Goal: Information Seeking & Learning: Learn about a topic

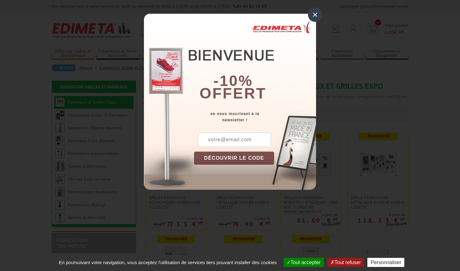
click at [315, 11] on div "×" at bounding box center [315, 15] width 14 height 14
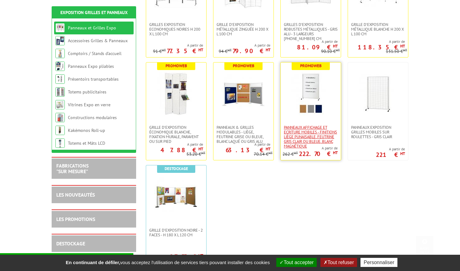
scroll to position [174, 0]
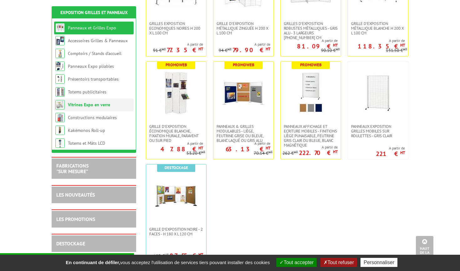
click at [89, 106] on link "Vitrines Expo en verre" at bounding box center [89, 105] width 42 height 6
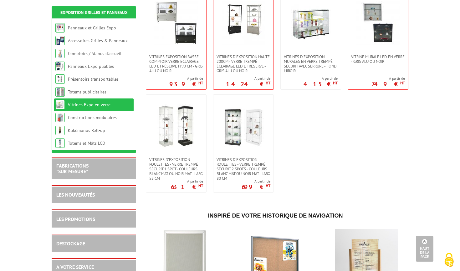
scroll to position [323, 0]
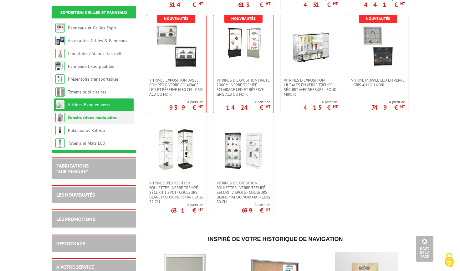
click at [103, 120] on link "Constructions modulaires" at bounding box center [92, 118] width 49 height 6
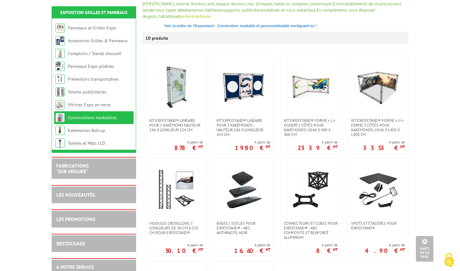
scroll to position [111, 0]
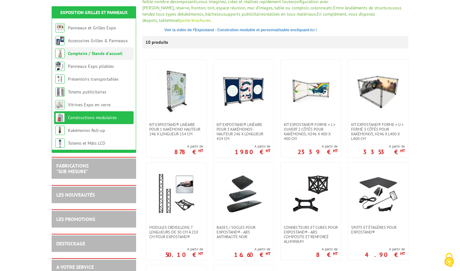
click at [92, 53] on link "Comptoirs / Stands d'accueil" at bounding box center [95, 54] width 54 height 6
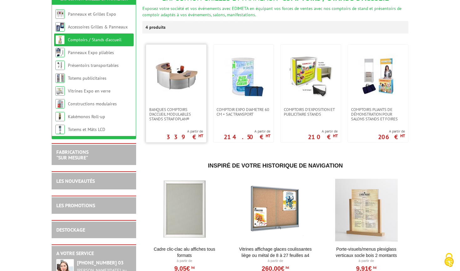
scroll to position [88, 0]
click at [91, 65] on link "Présentoirs transportables" at bounding box center [93, 65] width 51 height 6
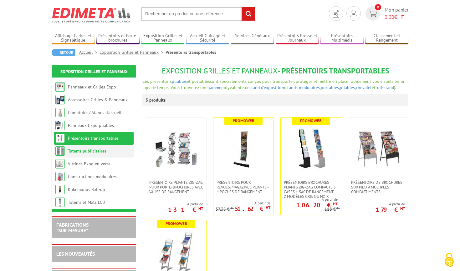
scroll to position [17, 0]
